Goal: Communication & Community: Answer question/provide support

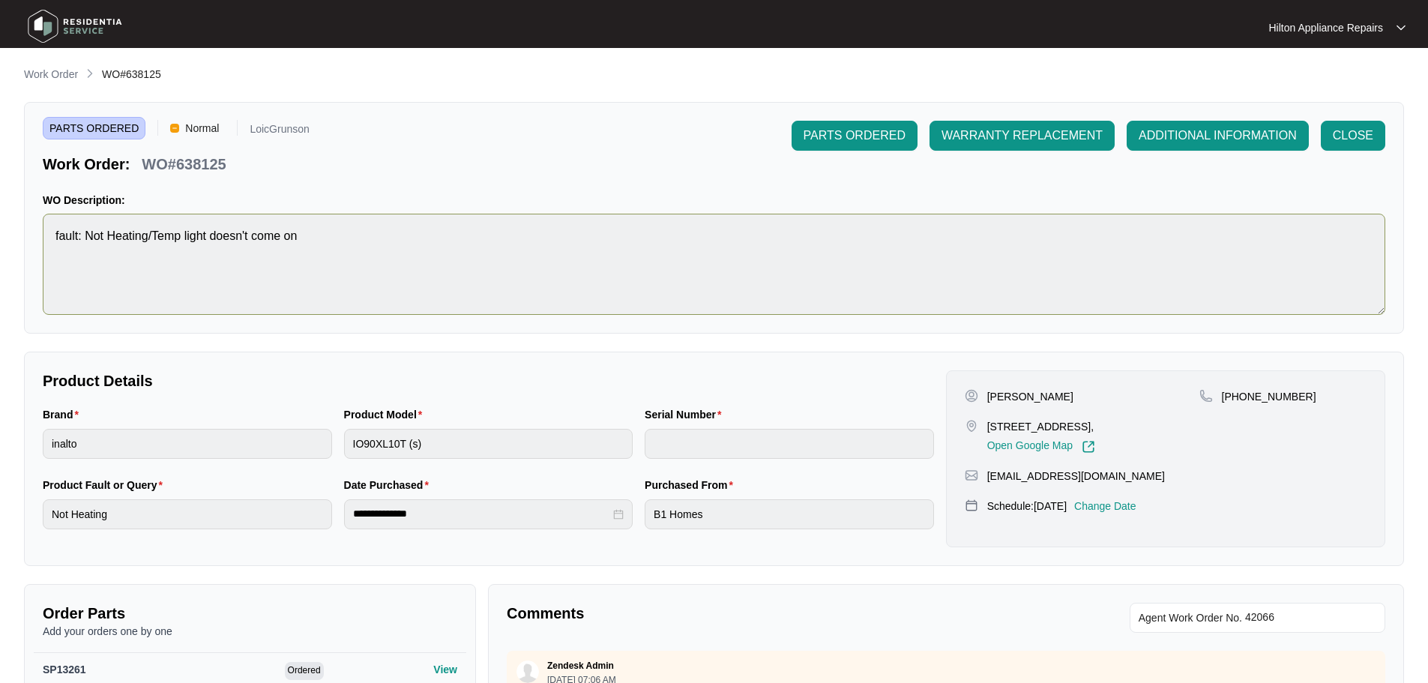
scroll to position [1105, 0]
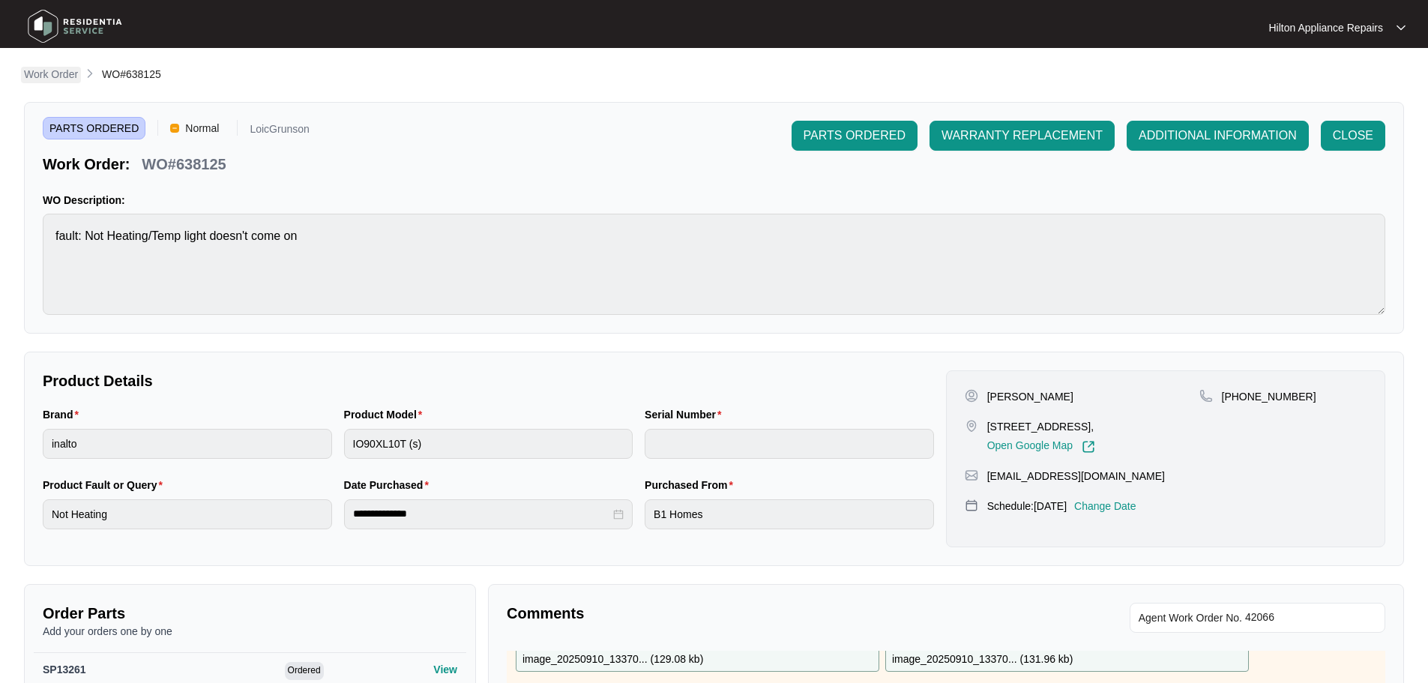
click at [46, 70] on p "Work Order" at bounding box center [51, 74] width 54 height 15
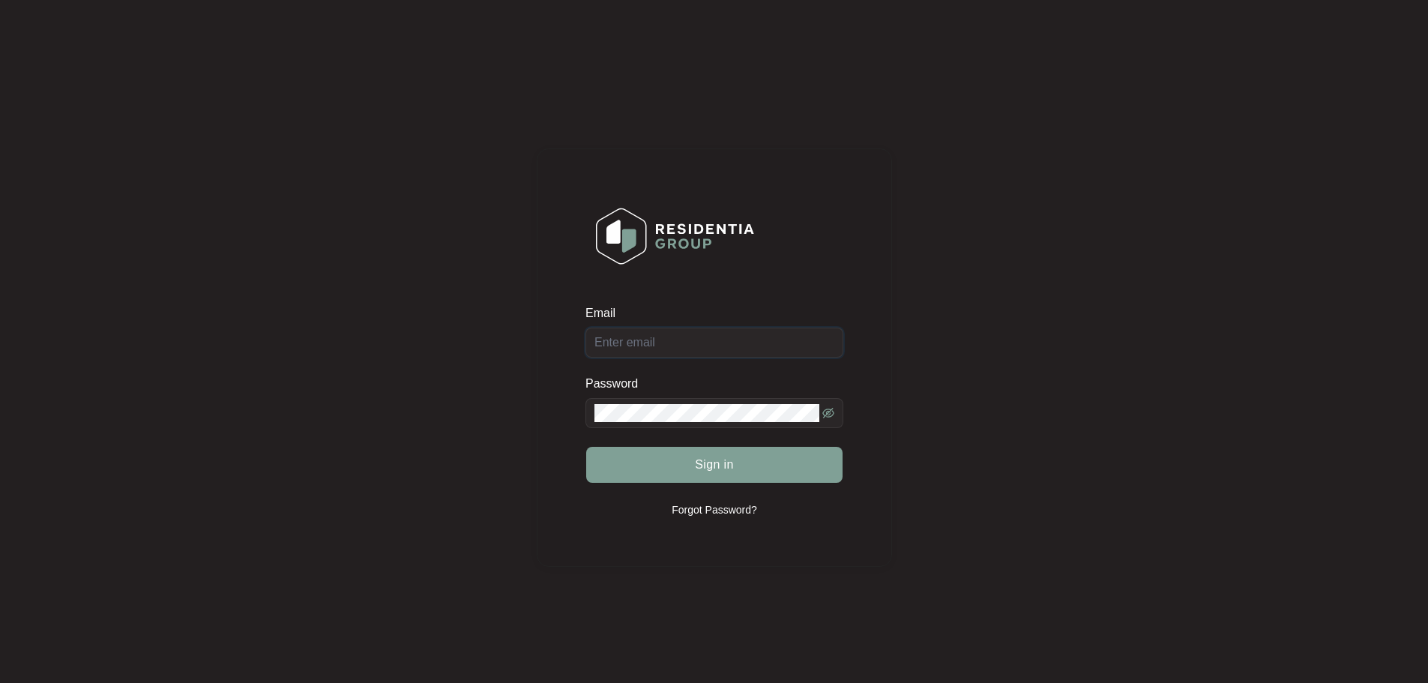
type input "[EMAIL_ADDRESS][DOMAIN_NAME]"
click at [722, 467] on span "Sign in" at bounding box center [714, 465] width 39 height 18
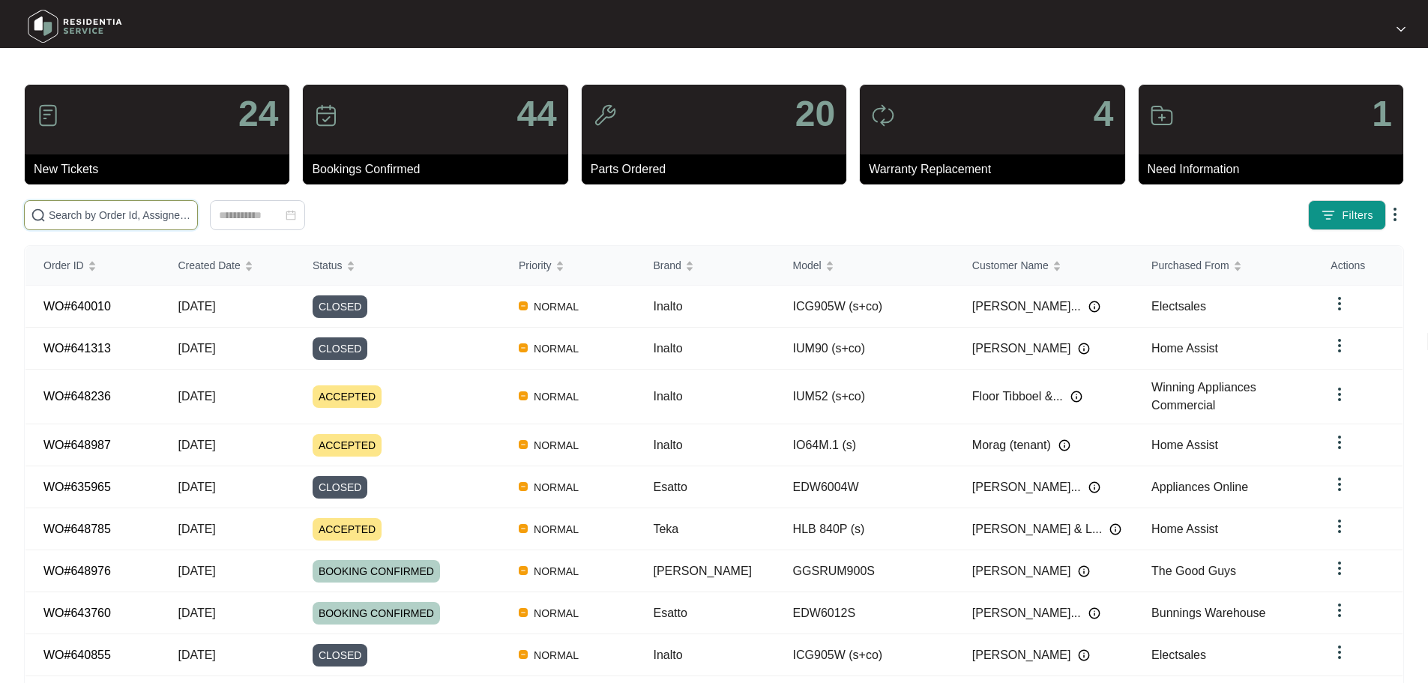
click at [191, 220] on input "text" at bounding box center [120, 215] width 142 height 16
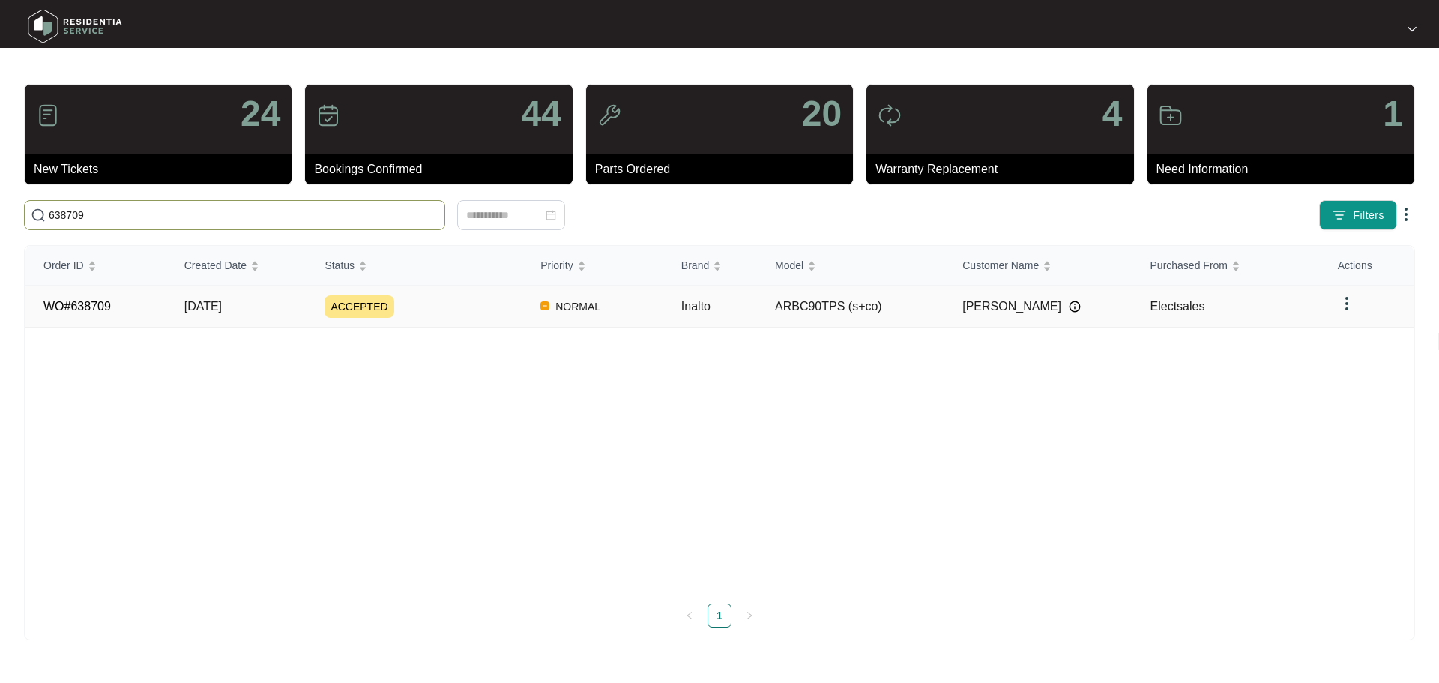
type input "638709"
click at [483, 308] on div "ACCEPTED" at bounding box center [424, 306] width 198 height 22
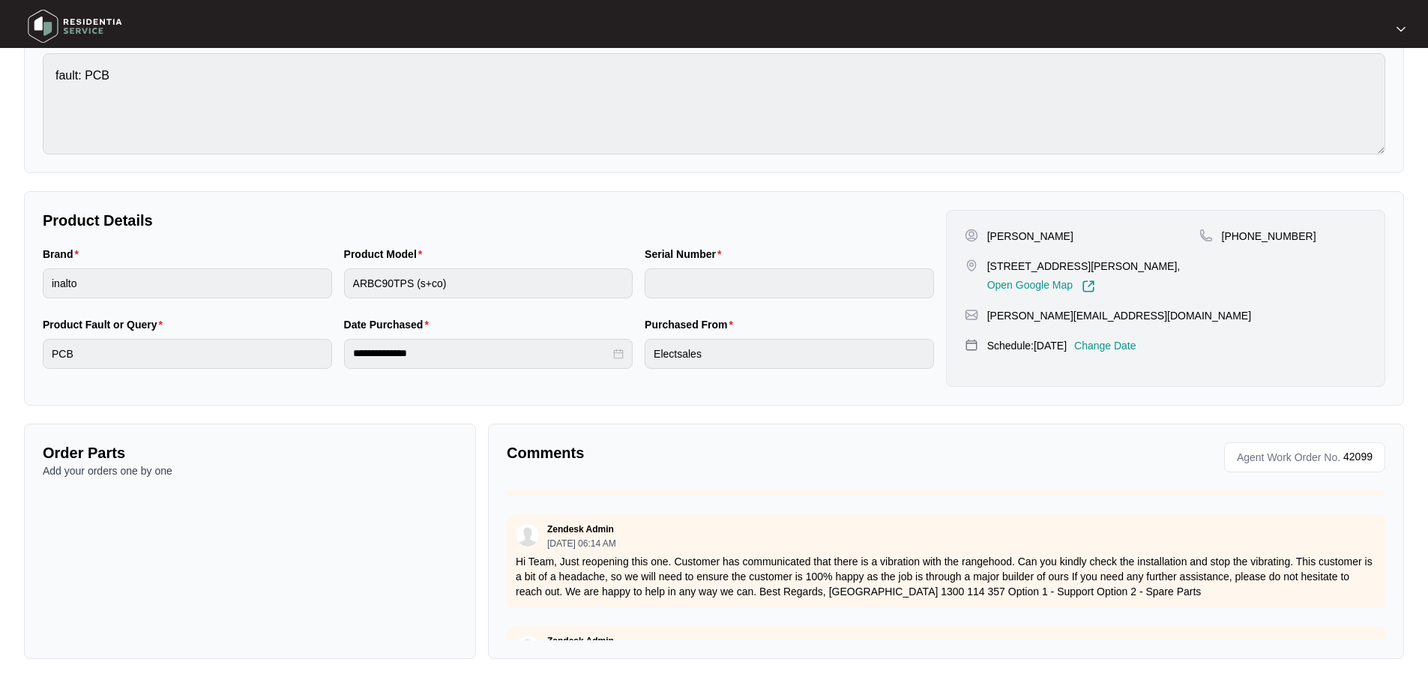
scroll to position [1389, 0]
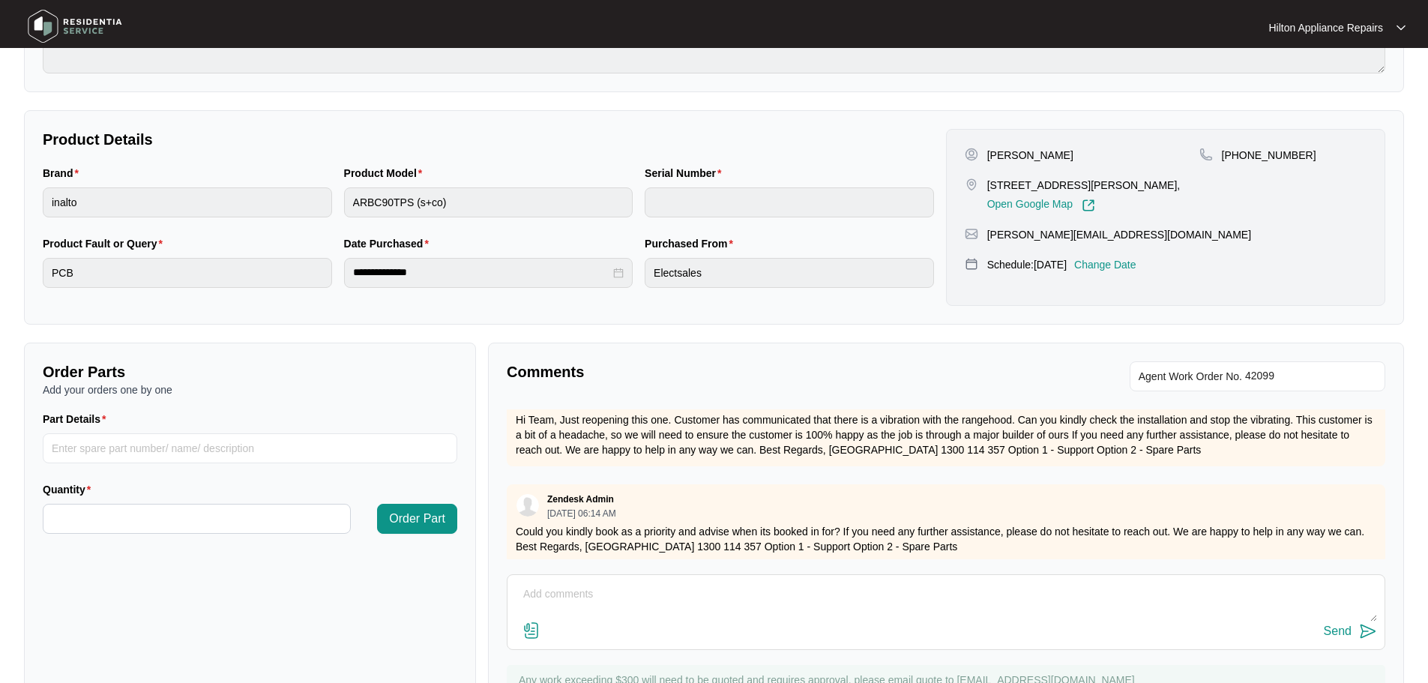
scroll to position [312, 0]
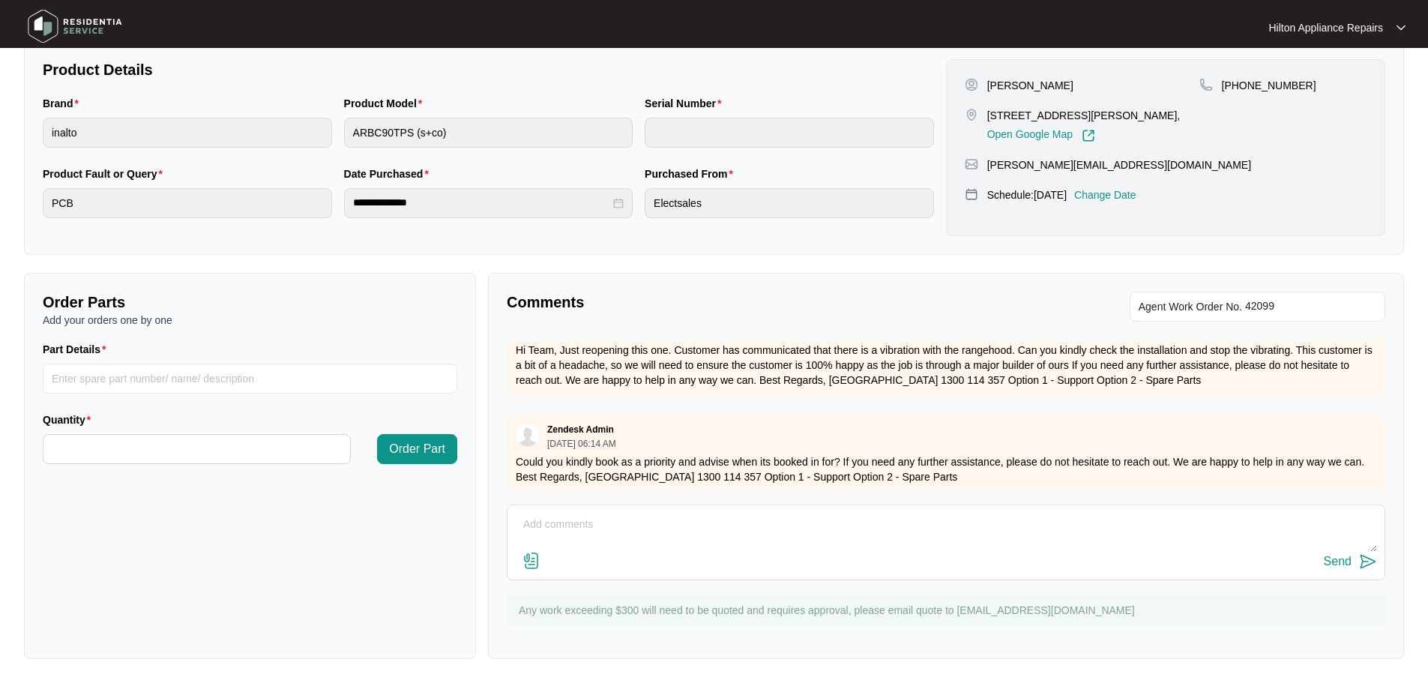
click at [659, 517] on textarea at bounding box center [946, 532] width 862 height 39
paste textarea "Marina (Residentia Group) 7 Oct 2025, 9:14 am AEDT Hi Team, Just reopening this…"
type textarea "Hey Team, Marina (Residentia Group) 7 Oct 2025, 9:14 am AEDT Hi Team, Just reop…"
drag, startPoint x: 1047, startPoint y: 535, endPoint x: 477, endPoint y: 486, distance: 572.4
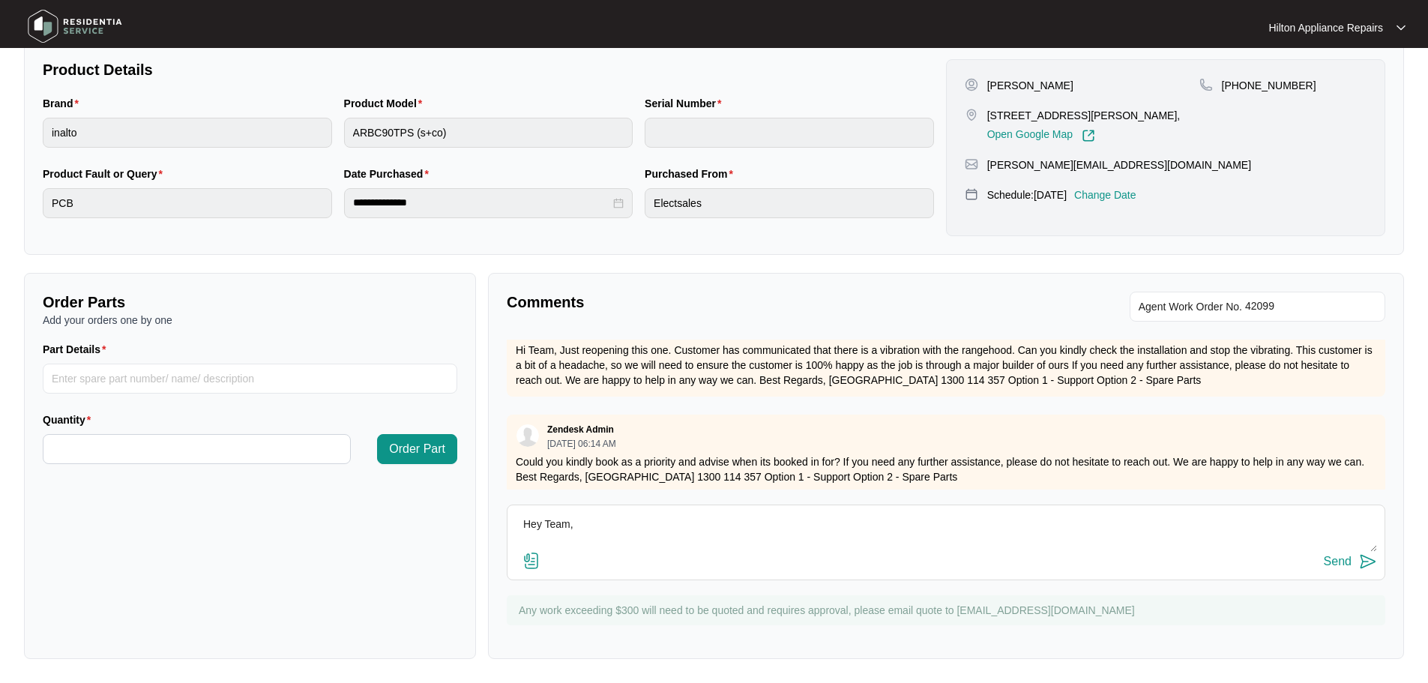
click at [477, 486] on div "Order Parts Add your orders one by one Part Details Quantity Order Part Comment…" at bounding box center [714, 466] width 1392 height 386
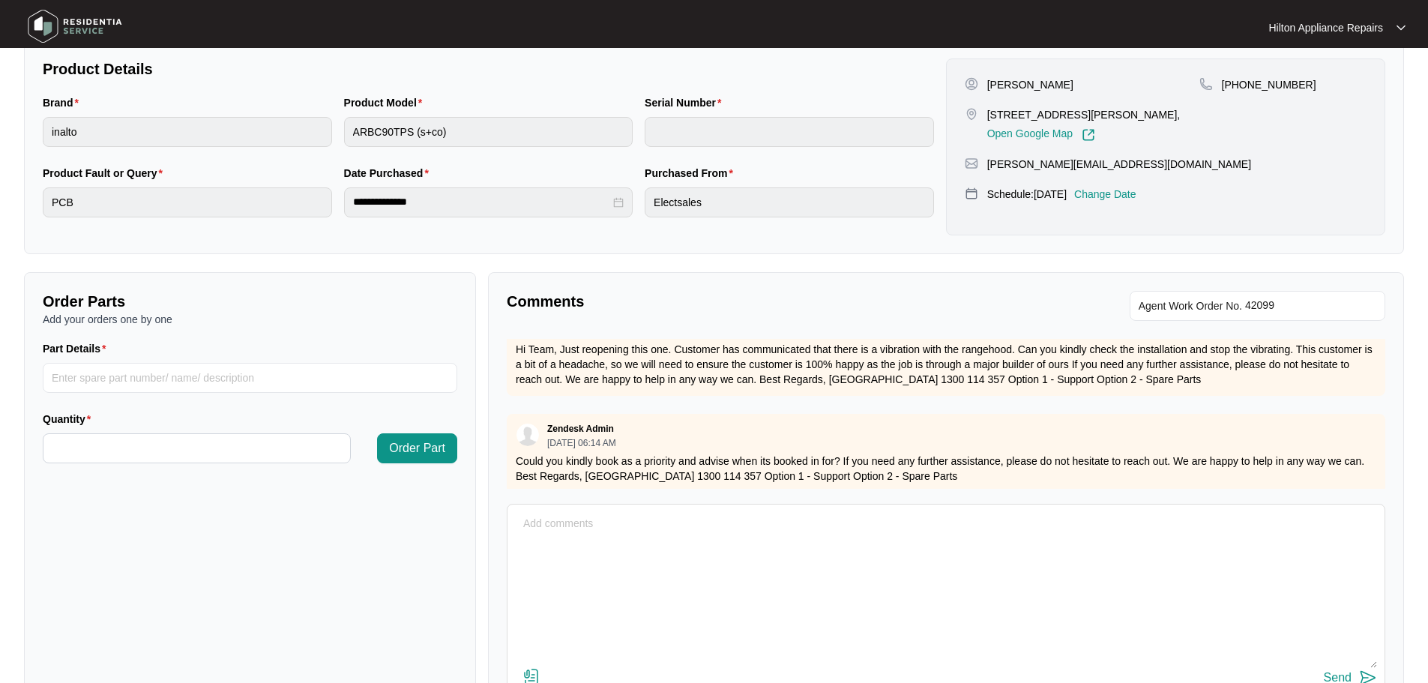
drag, startPoint x: 1361, startPoint y: 549, endPoint x: 1369, endPoint y: 665, distance: 117.2
click at [1369, 665] on div at bounding box center [946, 590] width 862 height 156
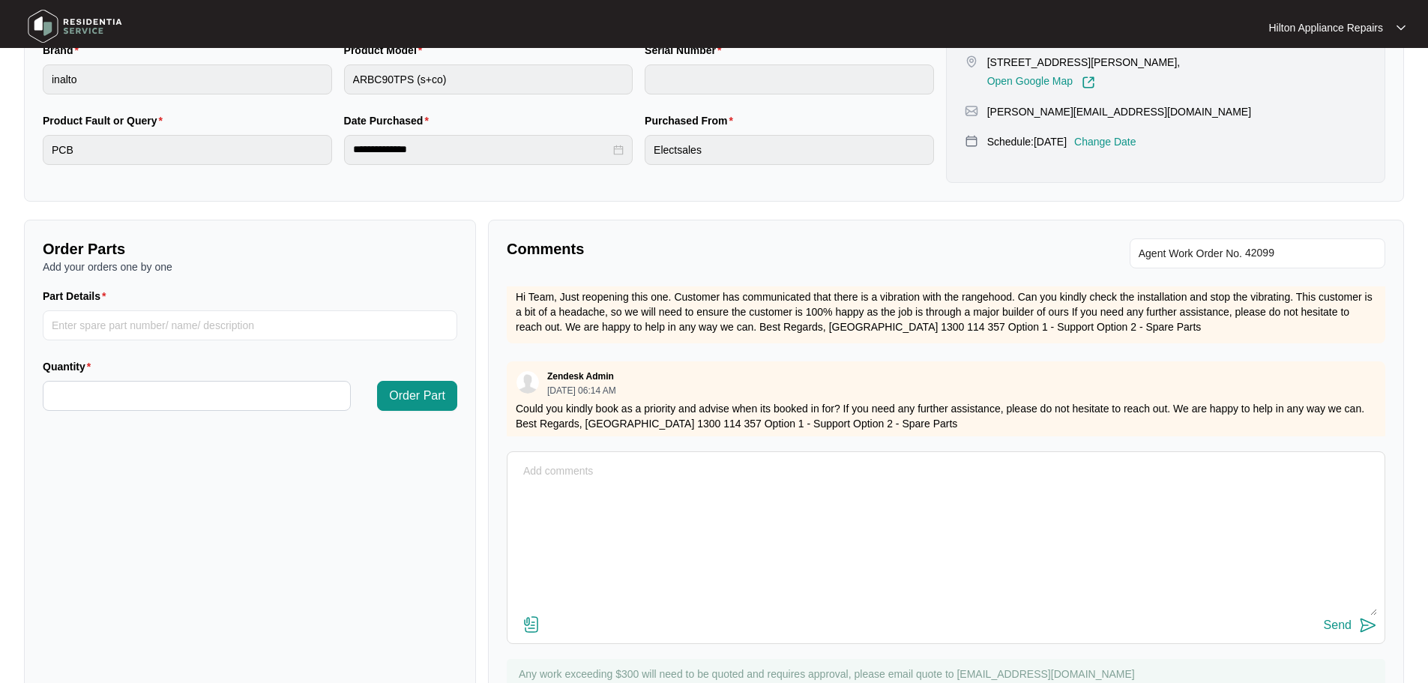
scroll to position [429, 0]
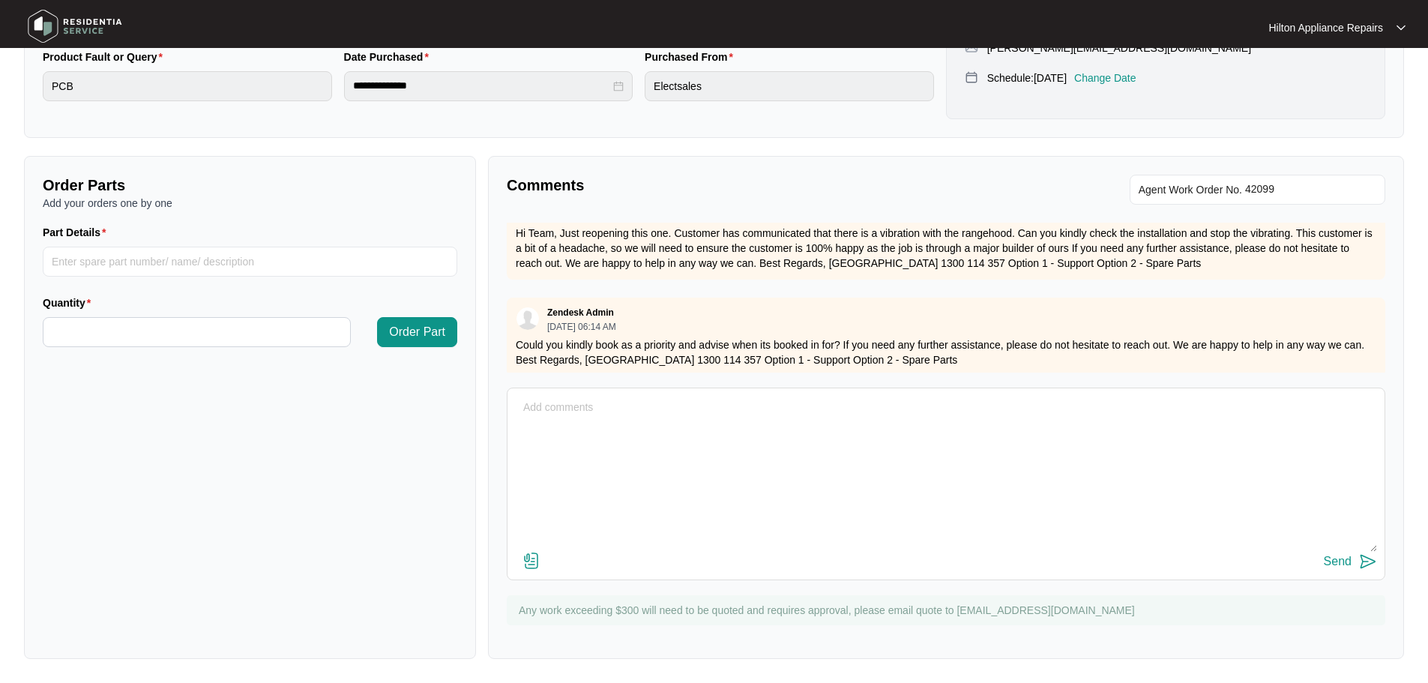
click at [606, 414] on textarea at bounding box center [946, 474] width 862 height 156
click at [530, 469] on textarea "Hey Team, LMTC and Sent TXT" at bounding box center [946, 474] width 862 height 156
click at [719, 483] on textarea "Hey Team, LMTC and Sent TXT" at bounding box center [946, 474] width 862 height 156
paste textarea "Hi Ritesh , We have attempted to make contact to schedule your appliance repair…"
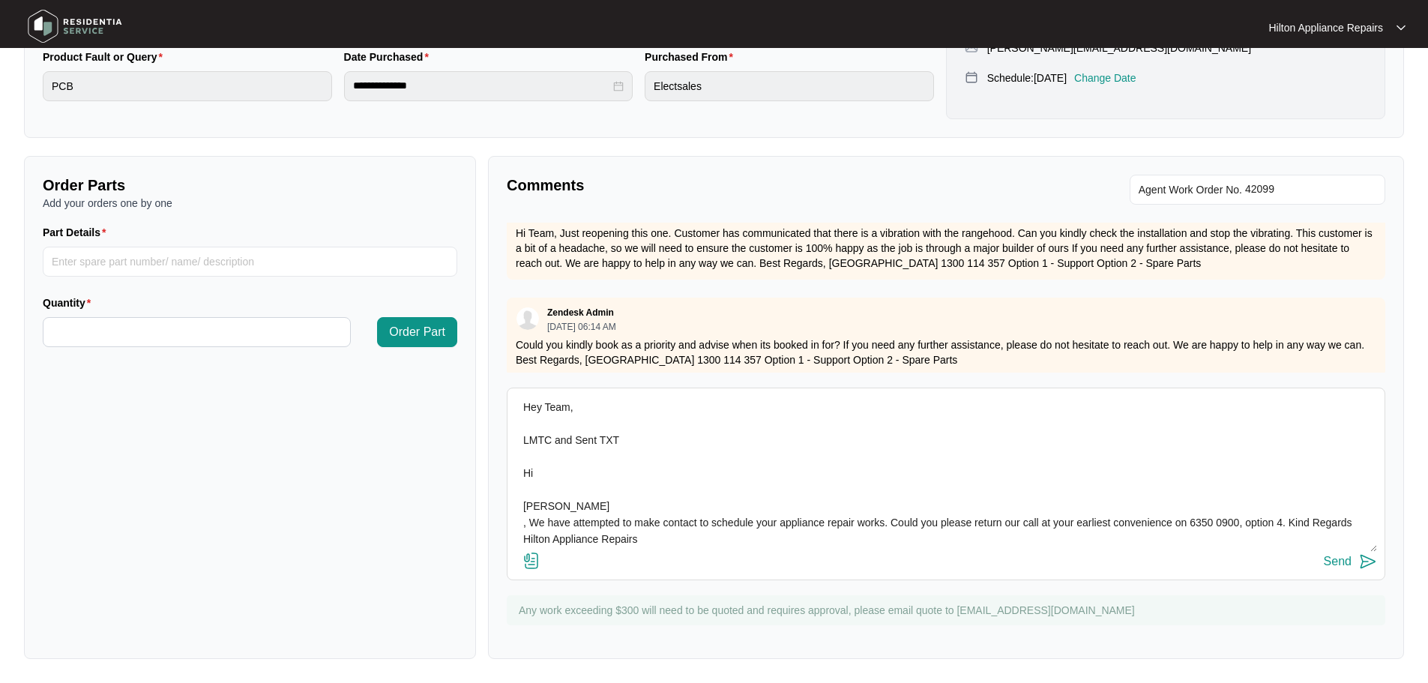
click at [638, 436] on textarea "Hey Team, LMTC and Sent TXT Hi Ritesh , We have attempted to make contact to sc…" at bounding box center [946, 474] width 862 height 156
drag, startPoint x: 819, startPoint y: 440, endPoint x: 632, endPoint y: 443, distance: 187.4
click at [632, 443] on textarea "Hey Team, LMTC and Sent TXT (I have added notes to job in regards to Hi Ritesh …" at bounding box center [946, 474] width 862 height 156
click at [549, 477] on textarea "Hey Team, LMTC and Sent TXT Hi Ritesh , We have attempted to make contact to sc…" at bounding box center [946, 474] width 862 height 156
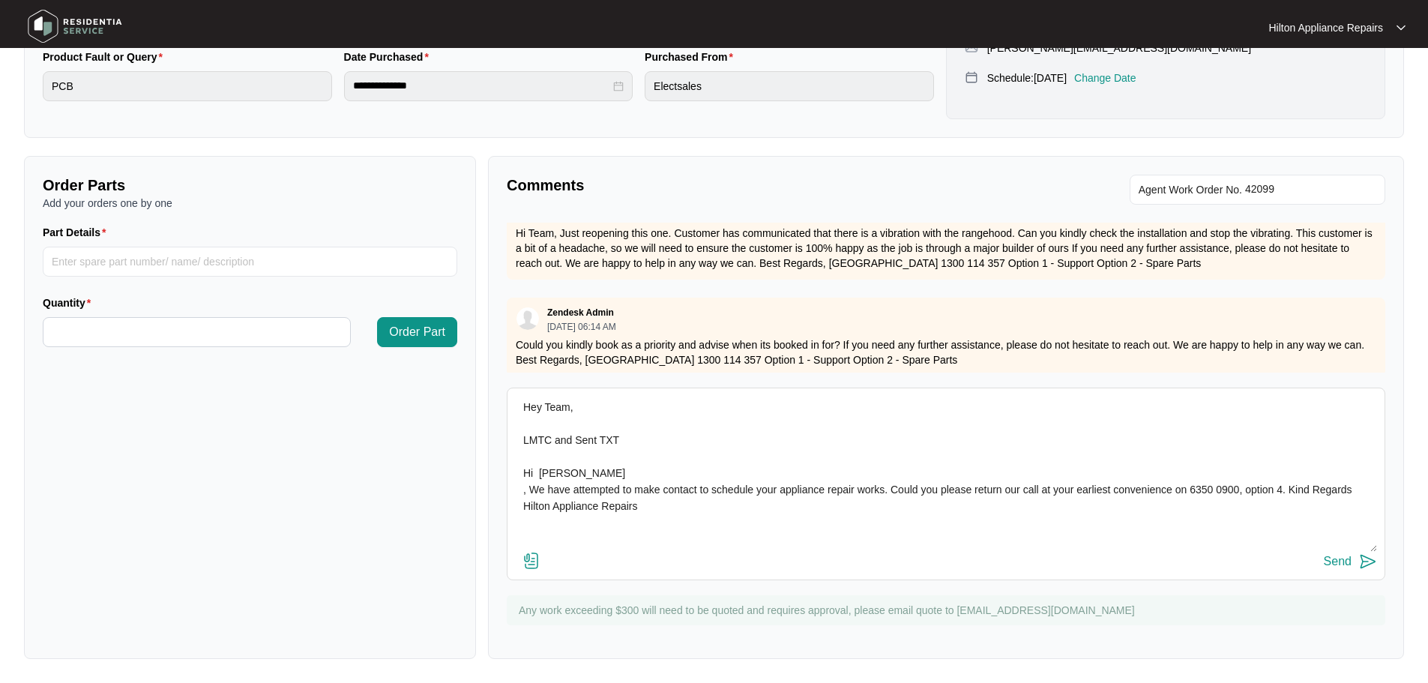
type textarea "Hey Team, LMTC and Sent TXT Hi Ritesh , We have attempted to make contact to sc…"
click at [1338, 565] on div "Send" at bounding box center [1337, 561] width 28 height 13
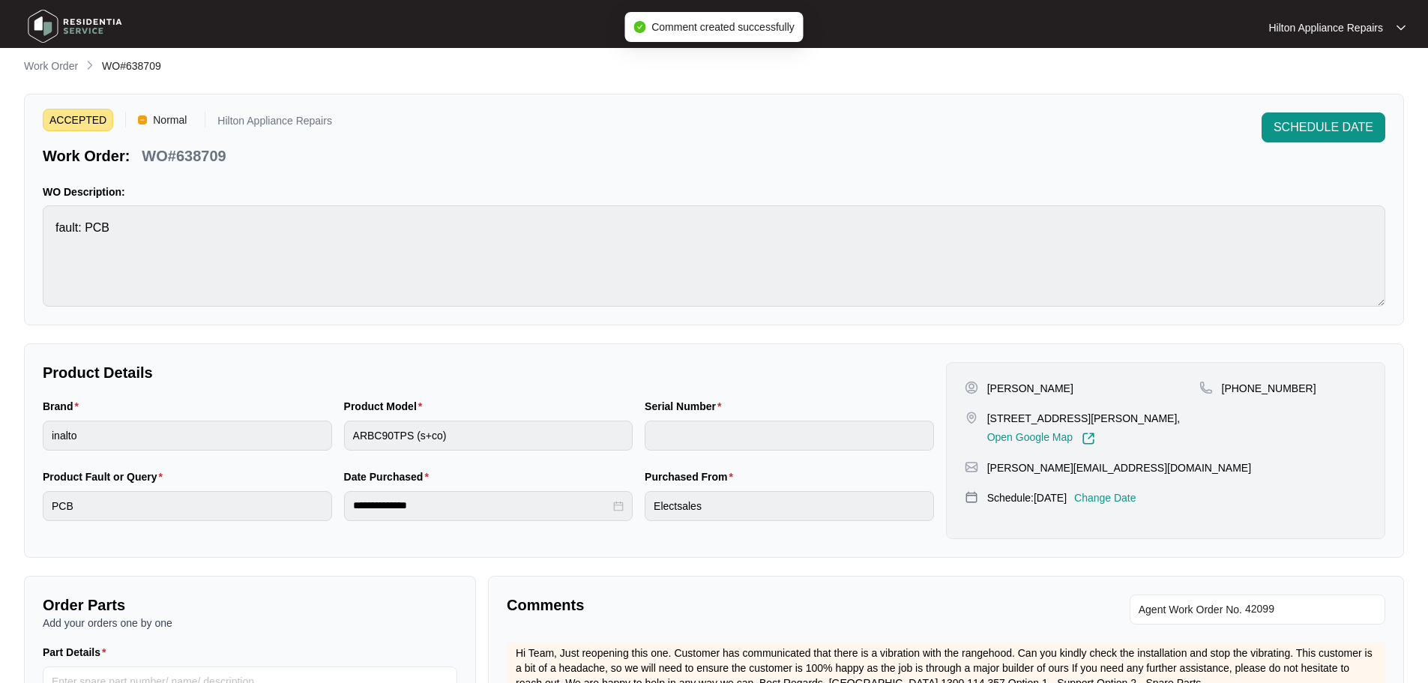
scroll to position [0, 0]
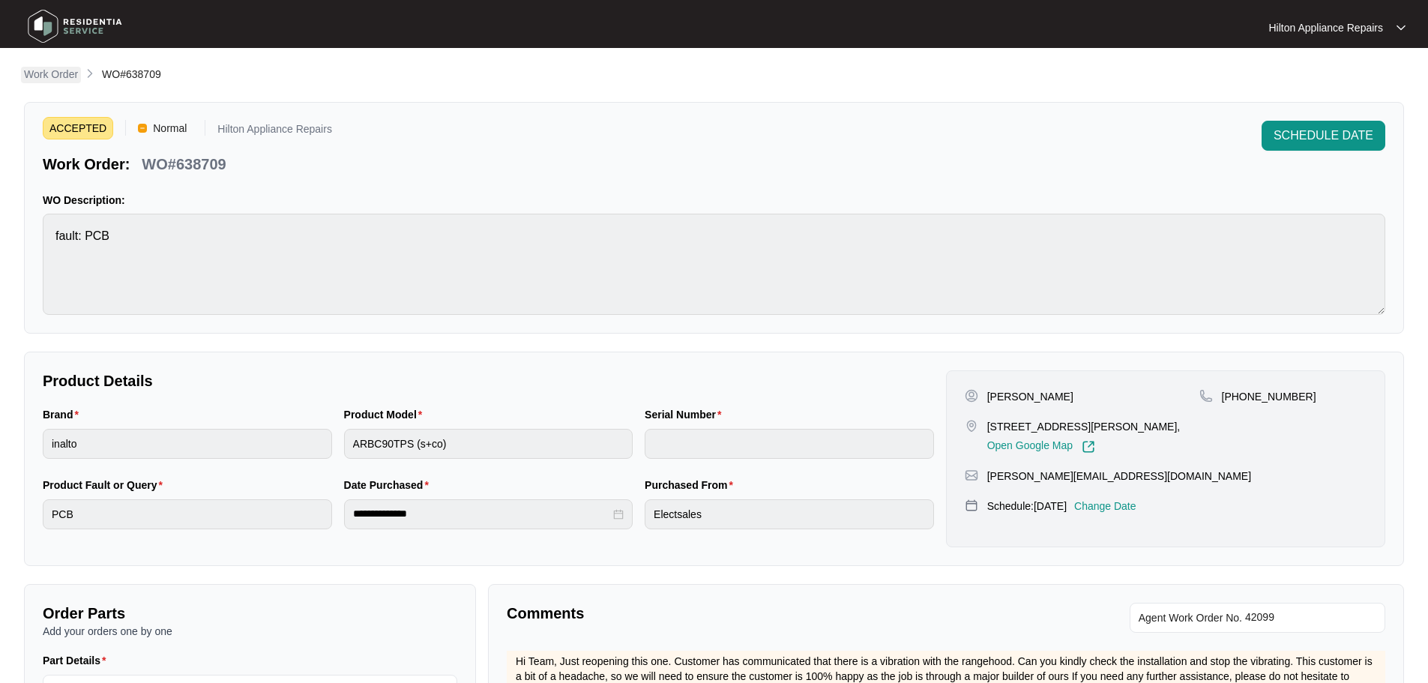
click at [30, 73] on p "Work Order" at bounding box center [51, 74] width 54 height 15
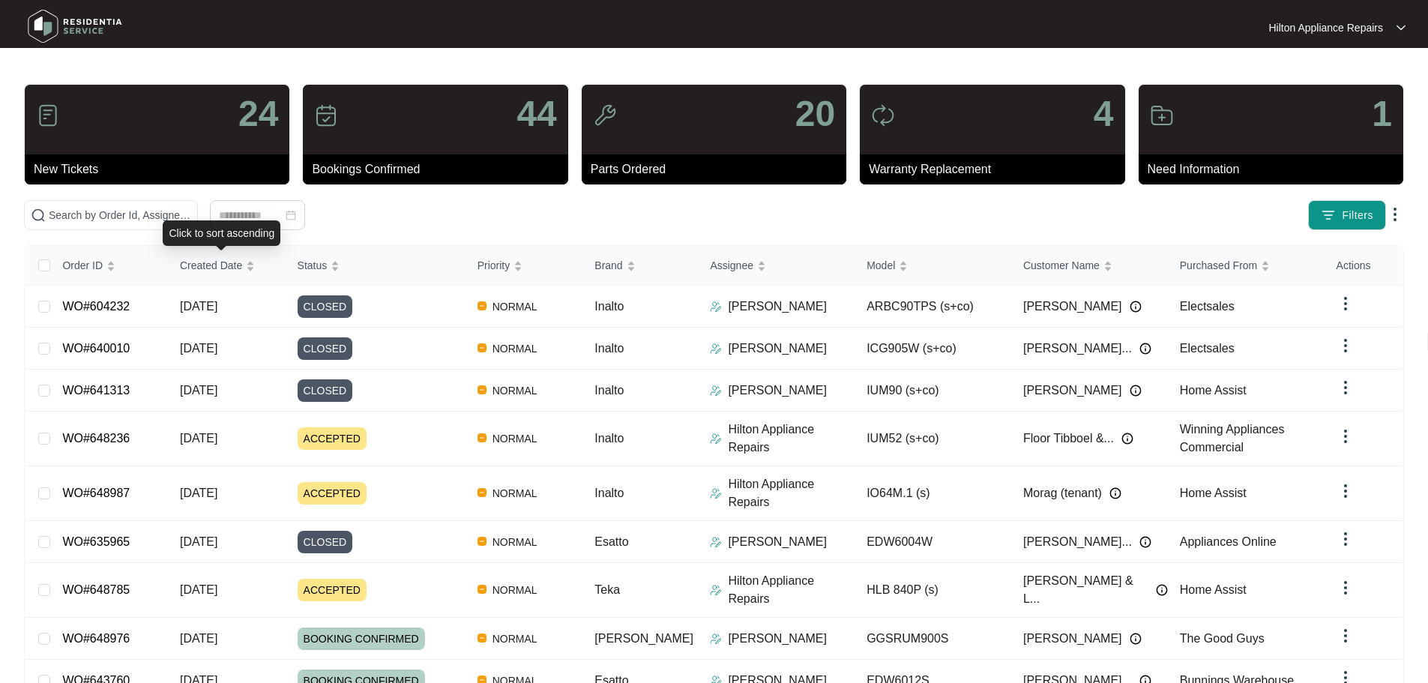
click at [202, 224] on div "Click to sort ascending" at bounding box center [222, 232] width 118 height 25
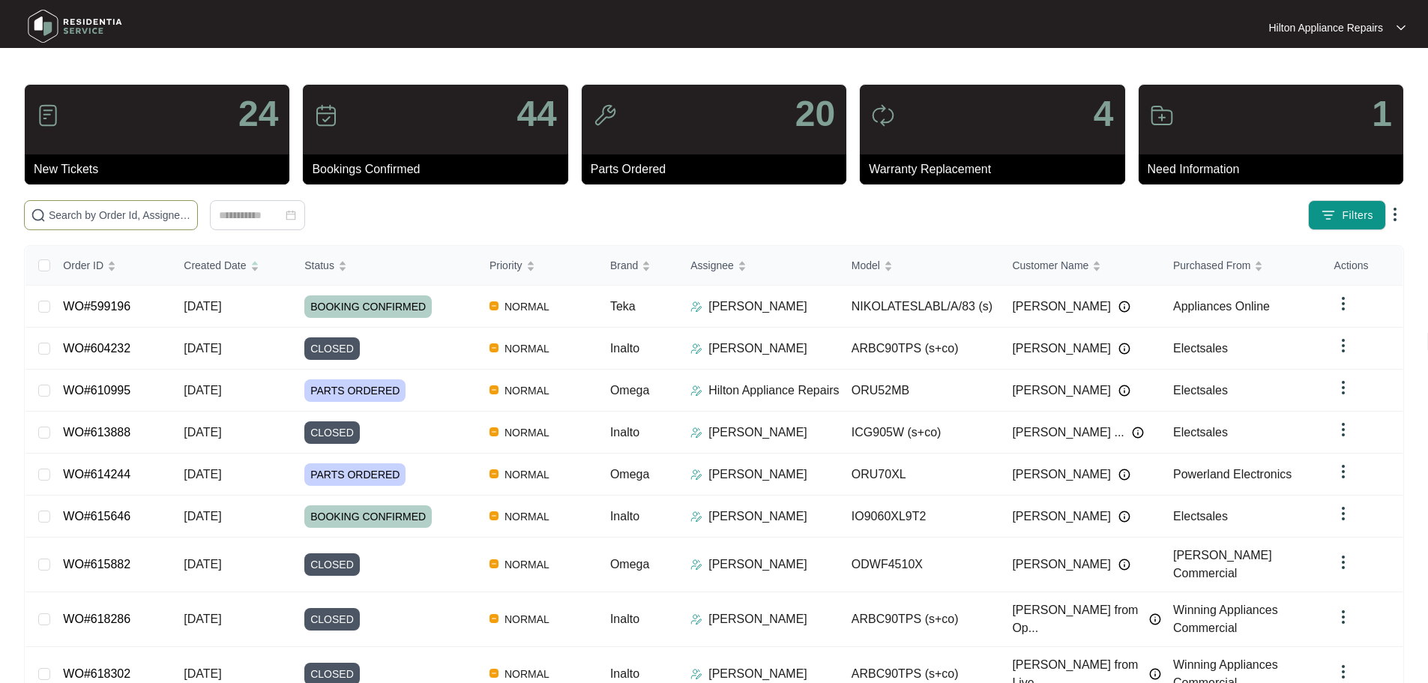
click at [121, 224] on span at bounding box center [111, 215] width 174 height 30
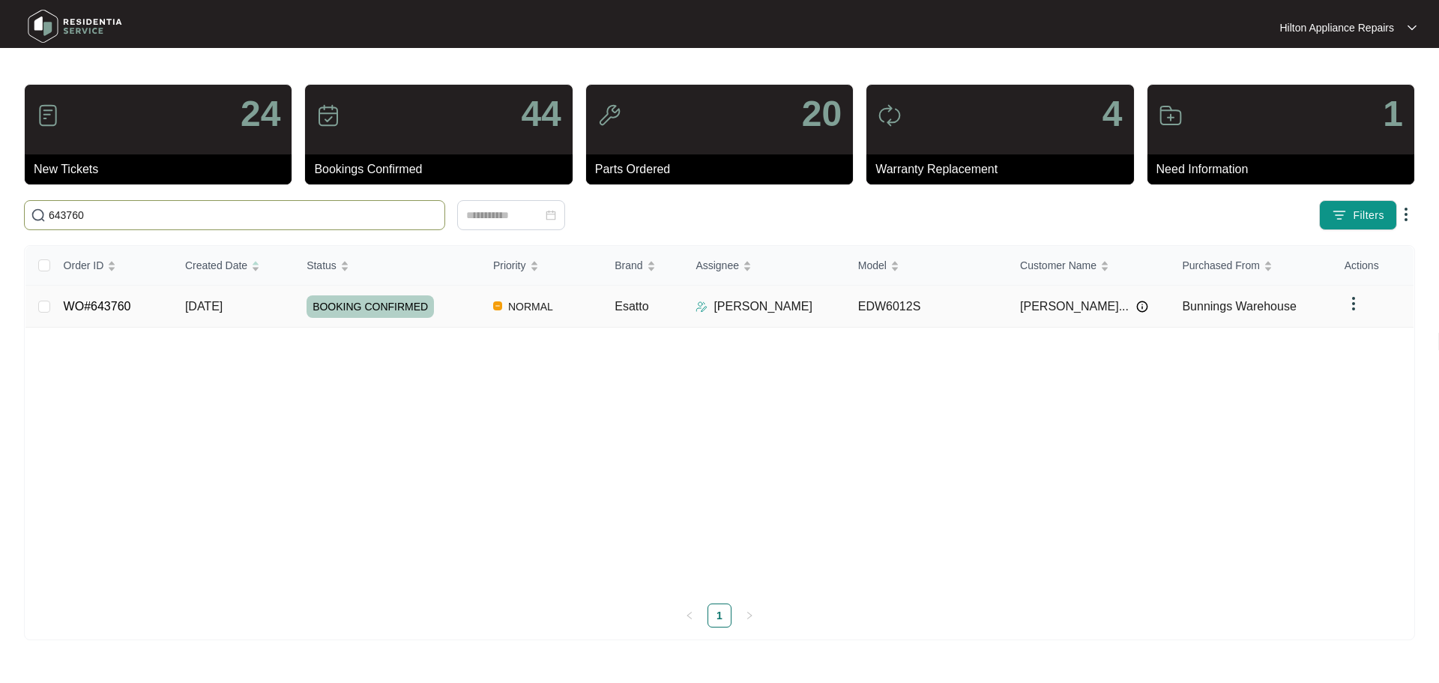
type input "643760"
click at [459, 313] on div "BOOKING CONFIRMED" at bounding box center [394, 306] width 175 height 22
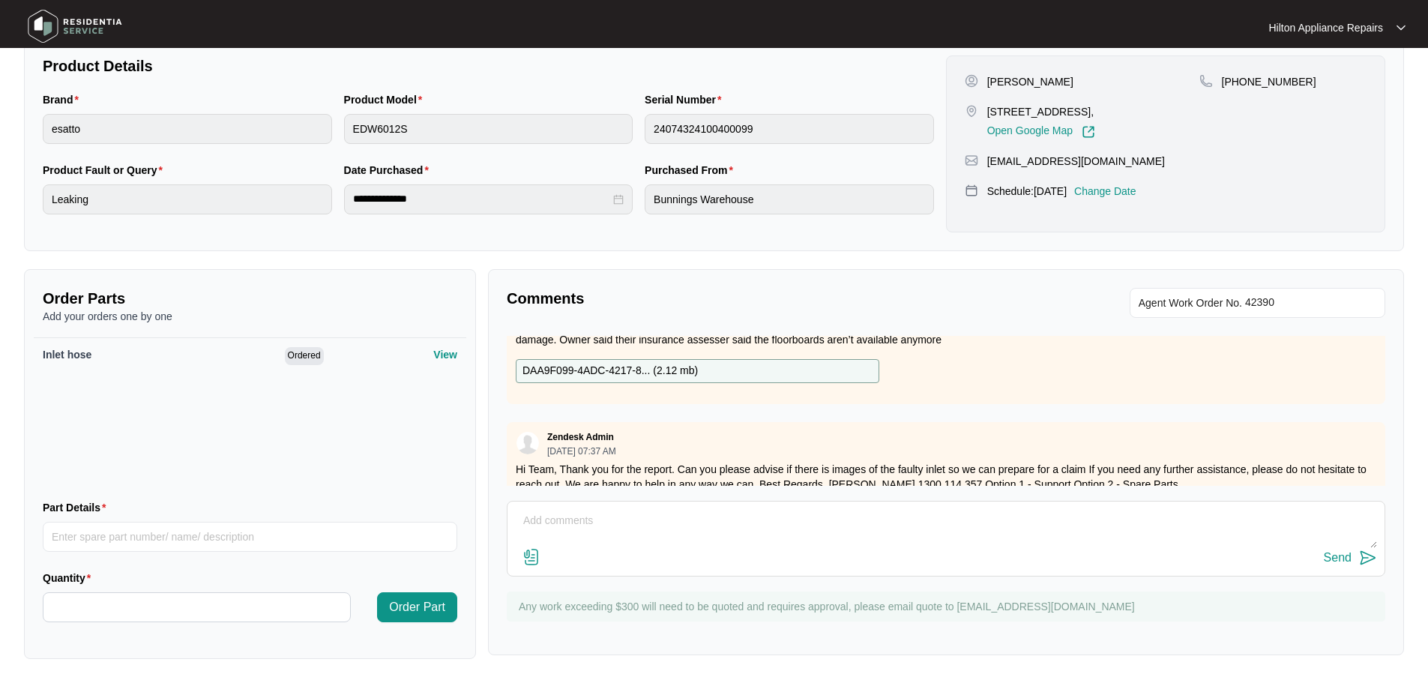
scroll to position [293, 0]
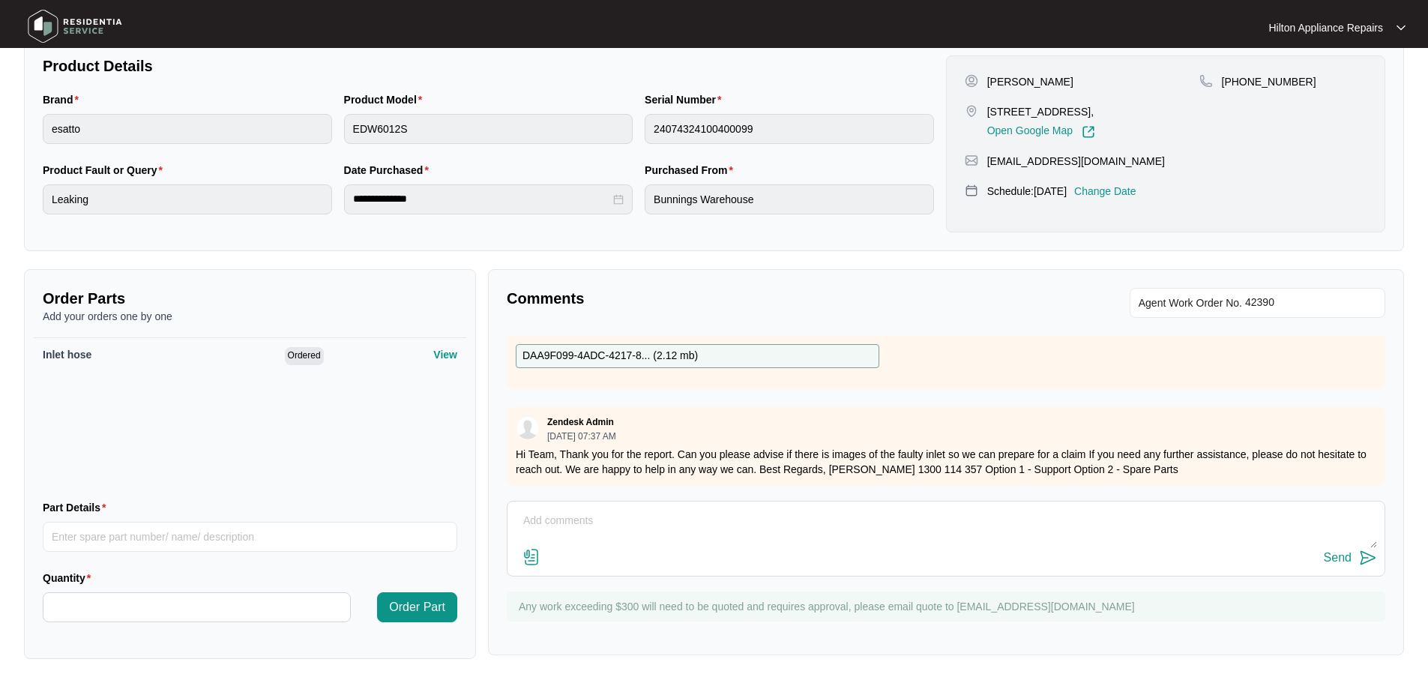
click at [522, 555] on img at bounding box center [531, 557] width 18 height 18
click at [0, 0] on input "file" at bounding box center [0, 0] width 0 height 0
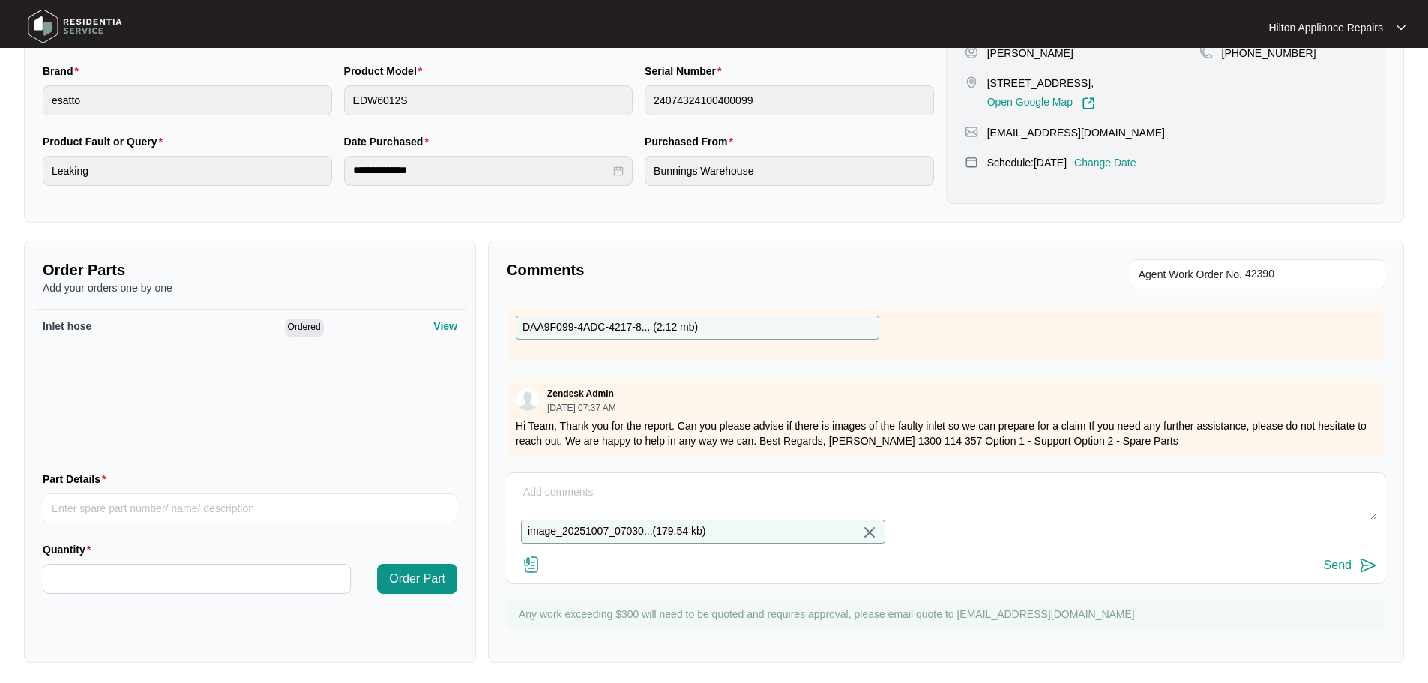
scroll to position [359, 0]
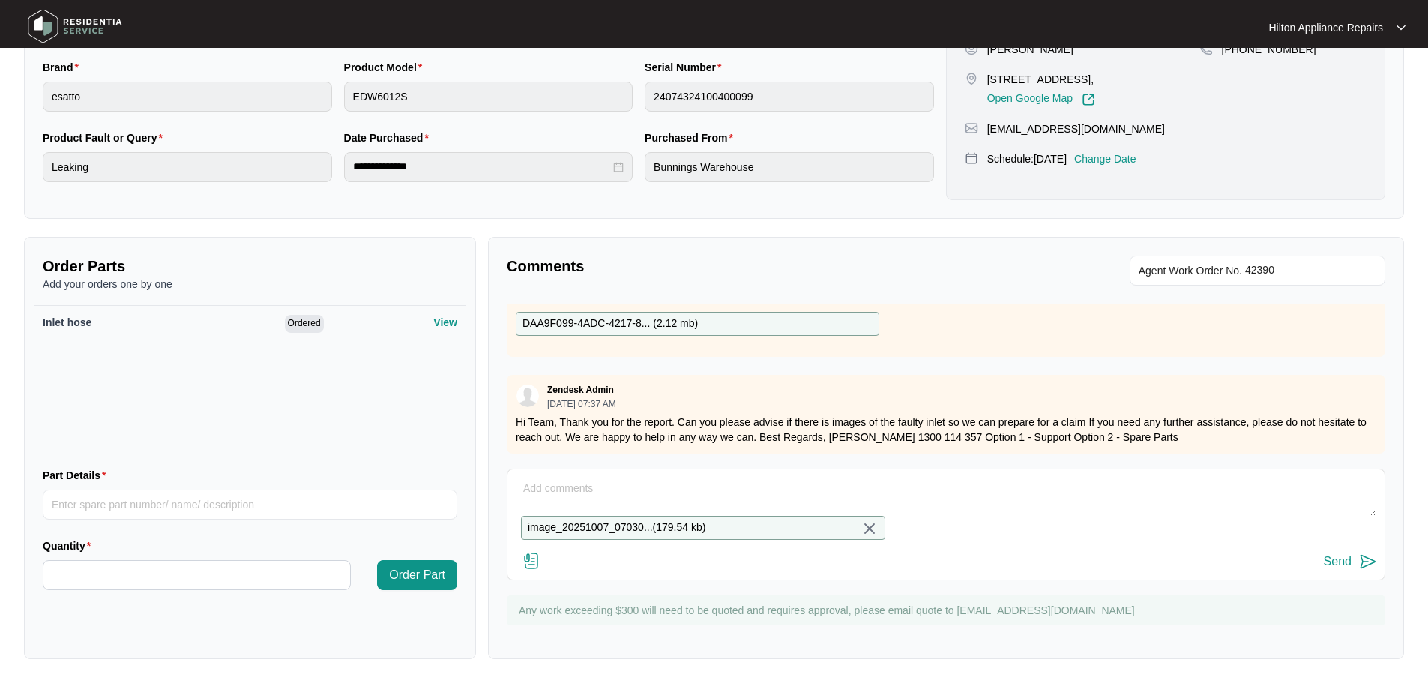
click at [846, 477] on textarea at bounding box center [946, 496] width 862 height 39
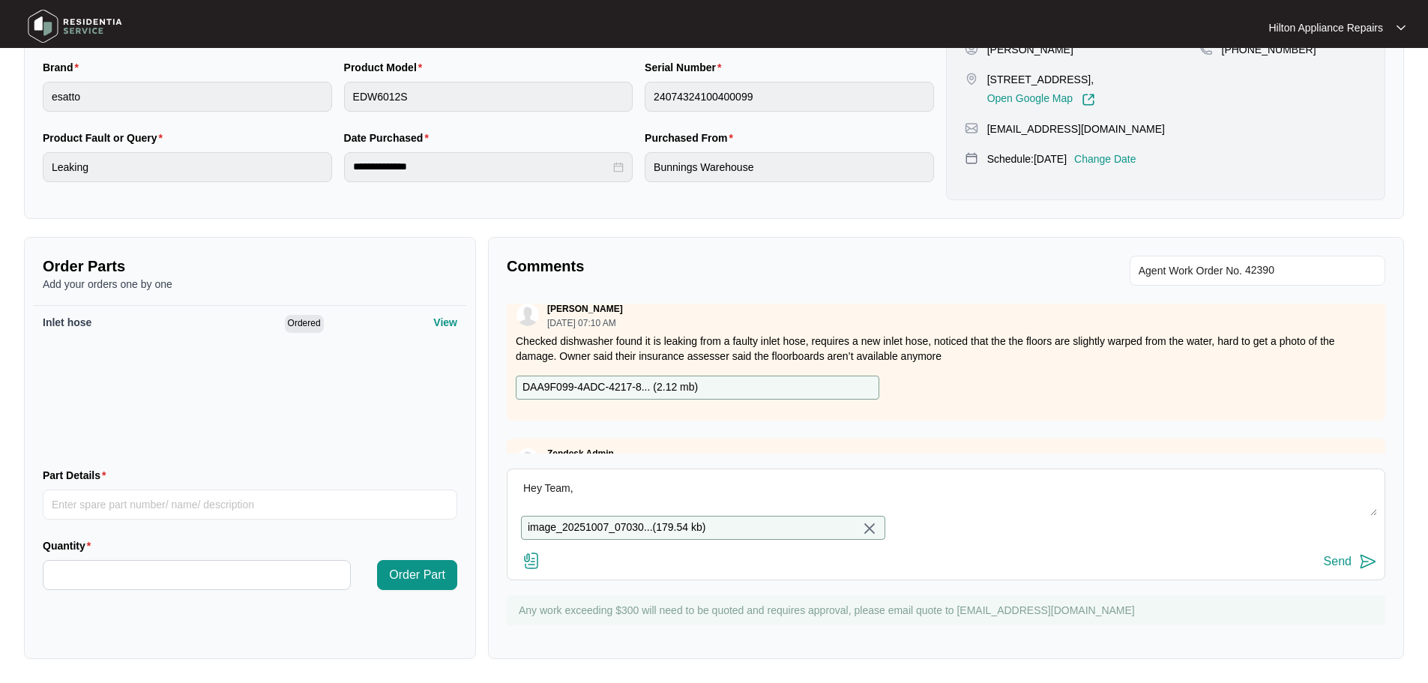
scroll to position [11, 0]
type textarea "Hey Team, Attached :)"
click at [1338, 565] on div "Send" at bounding box center [1337, 561] width 28 height 13
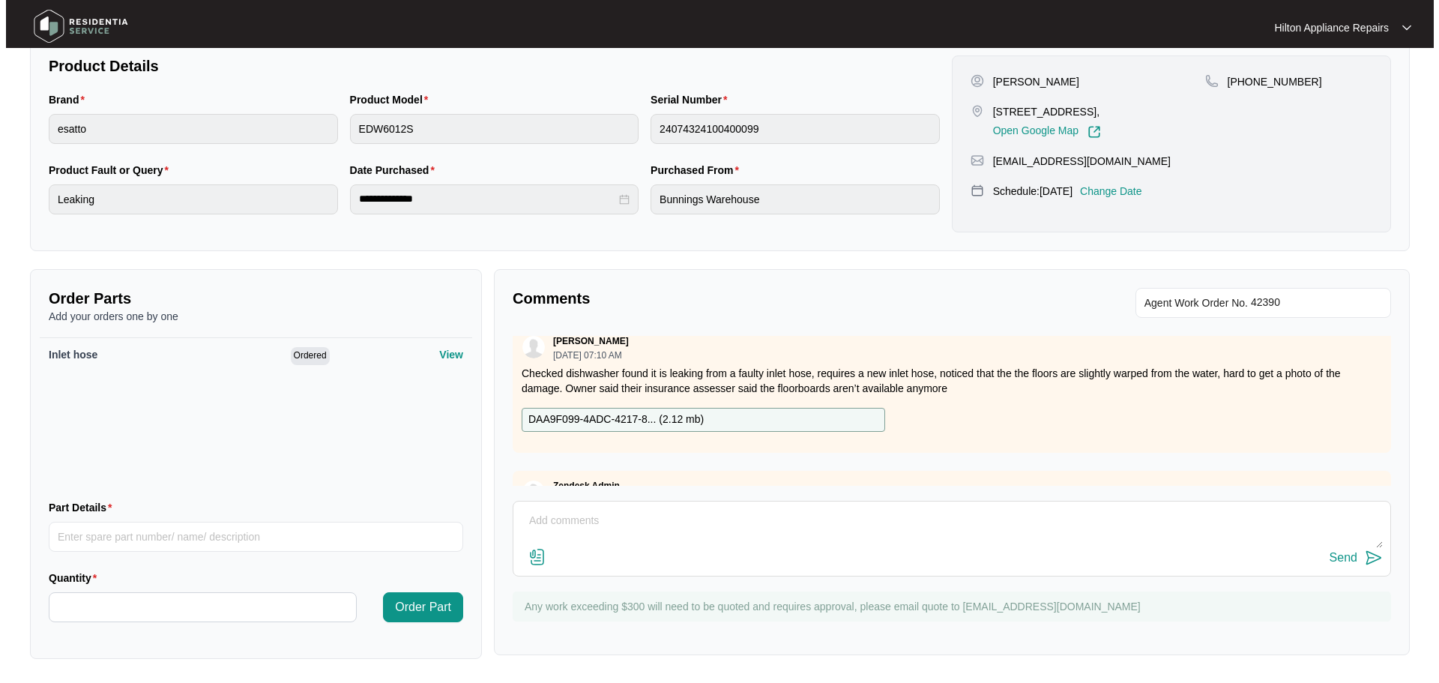
scroll to position [0, 0]
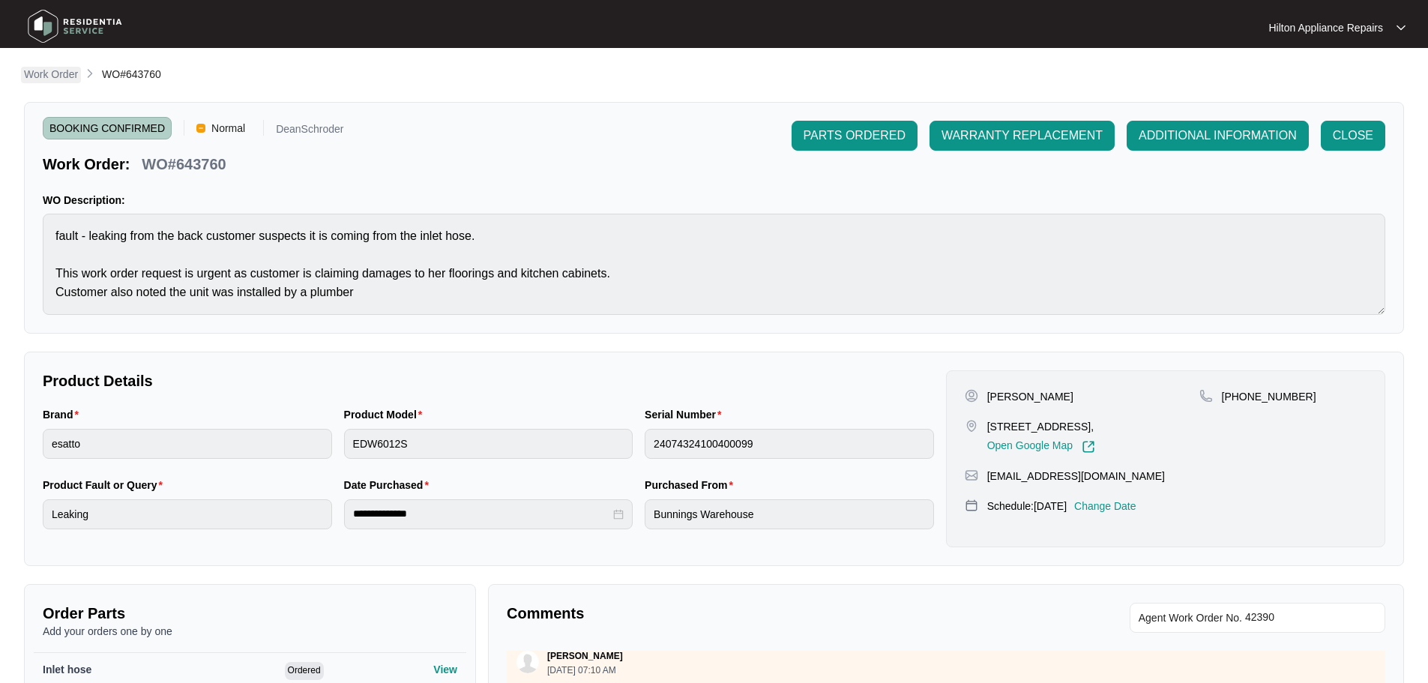
click at [69, 76] on p "Work Order" at bounding box center [51, 74] width 54 height 15
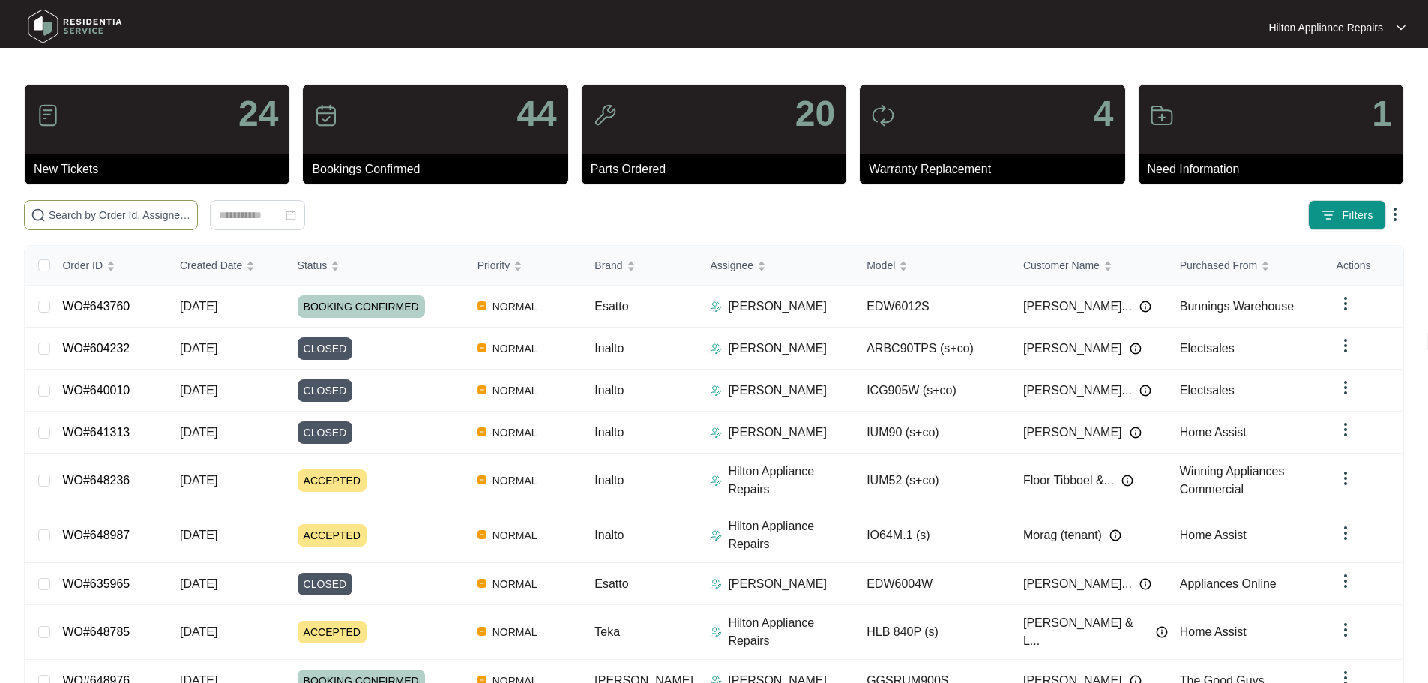
click at [168, 223] on span at bounding box center [111, 215] width 174 height 30
click at [180, 213] on input "text" at bounding box center [120, 215] width 142 height 16
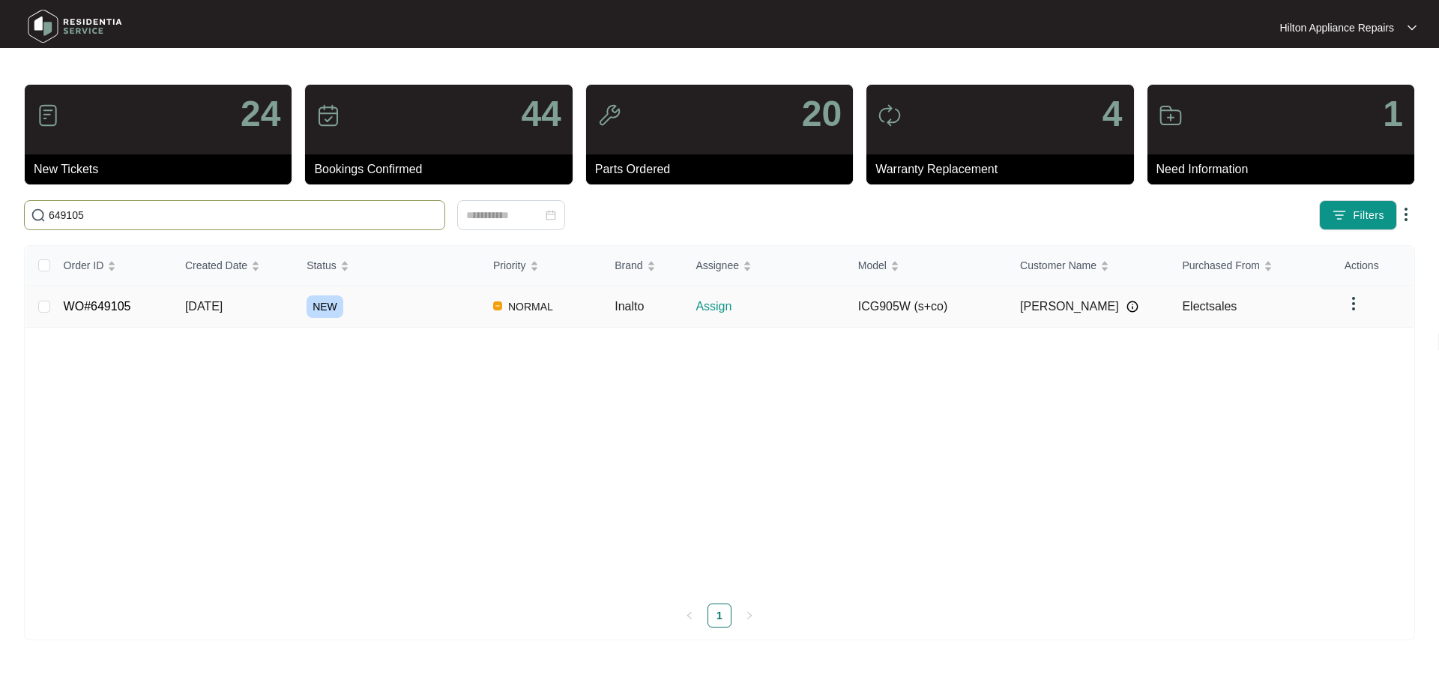
type input "649105"
click at [414, 311] on div "NEW" at bounding box center [394, 306] width 175 height 22
